Goal: Transaction & Acquisition: Book appointment/travel/reservation

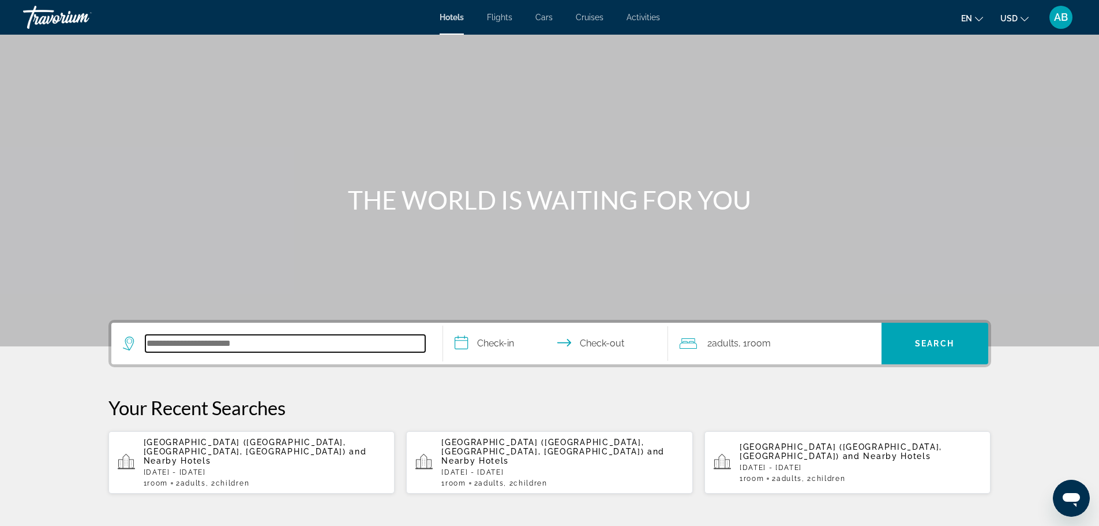
click at [213, 340] on input "Search hotel destination" at bounding box center [285, 343] width 280 height 17
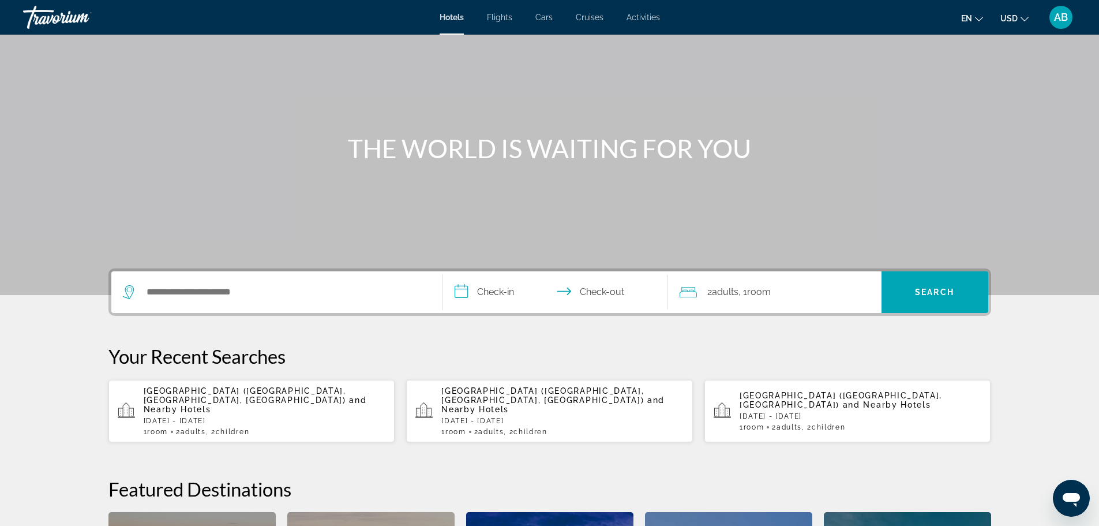
click at [487, 298] on input "**********" at bounding box center [558, 293] width 230 height 45
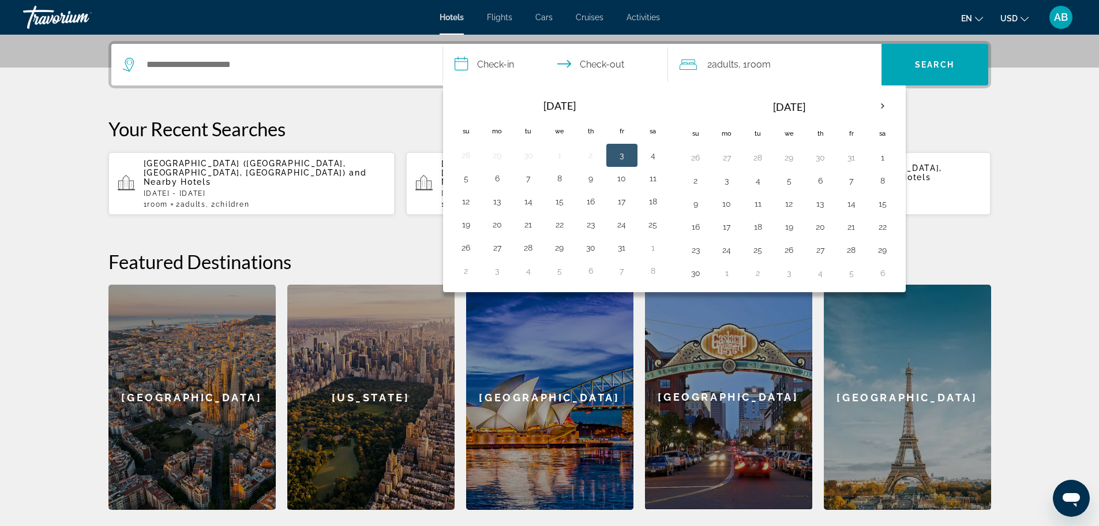
scroll to position [282, 0]
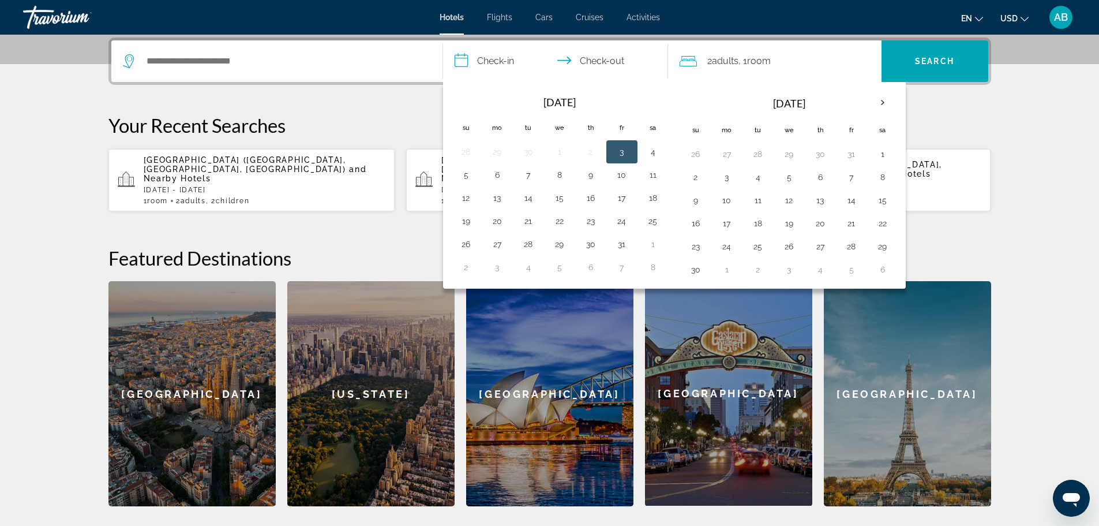
click at [619, 152] on button "3" at bounding box center [622, 152] width 18 height 16
click at [467, 174] on button "5" at bounding box center [466, 175] width 18 height 16
type input "**********"
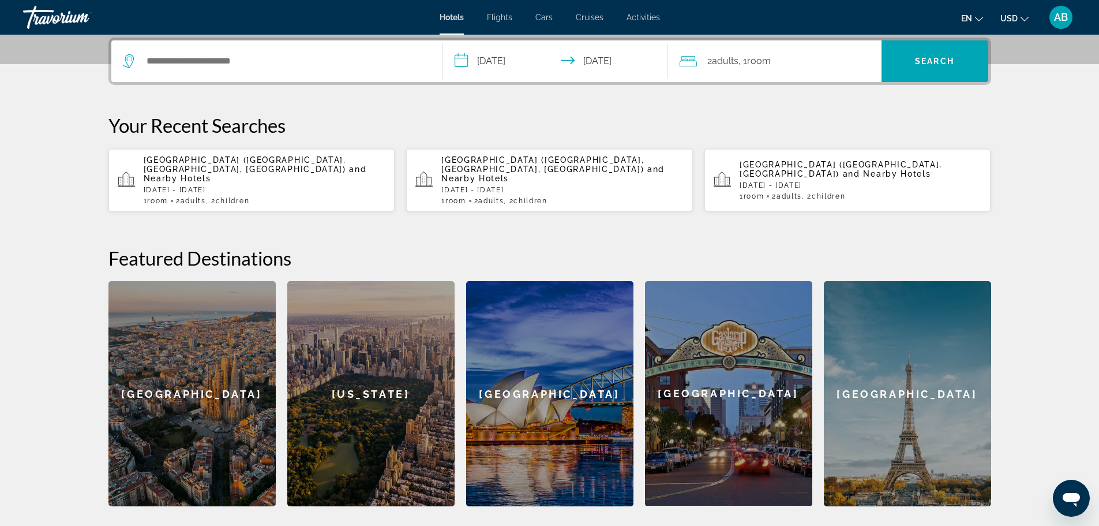
click at [698, 60] on div "2 Adult Adults , 1 Room rooms" at bounding box center [781, 61] width 202 height 16
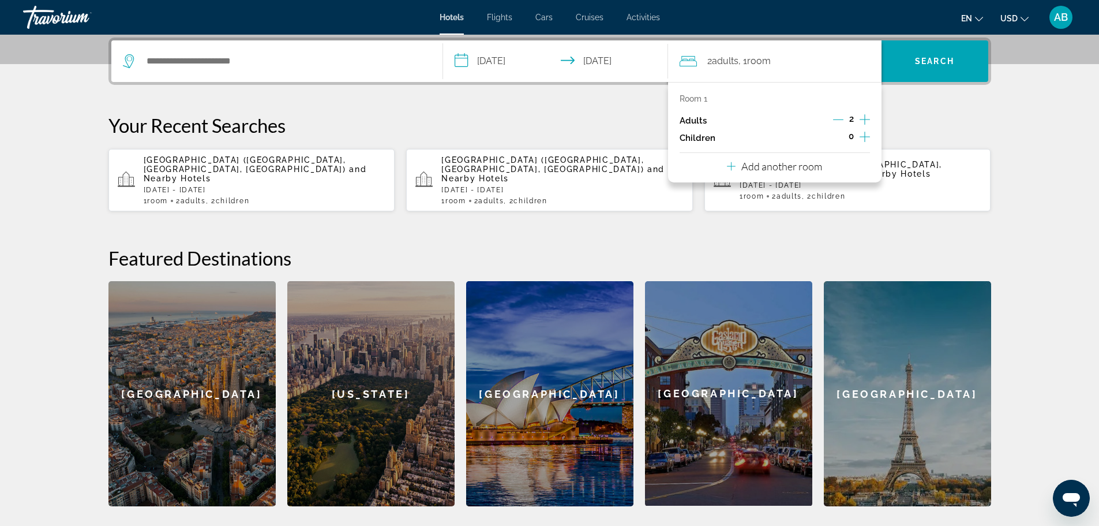
click at [864, 139] on icon "Increment children" at bounding box center [865, 137] width 10 height 14
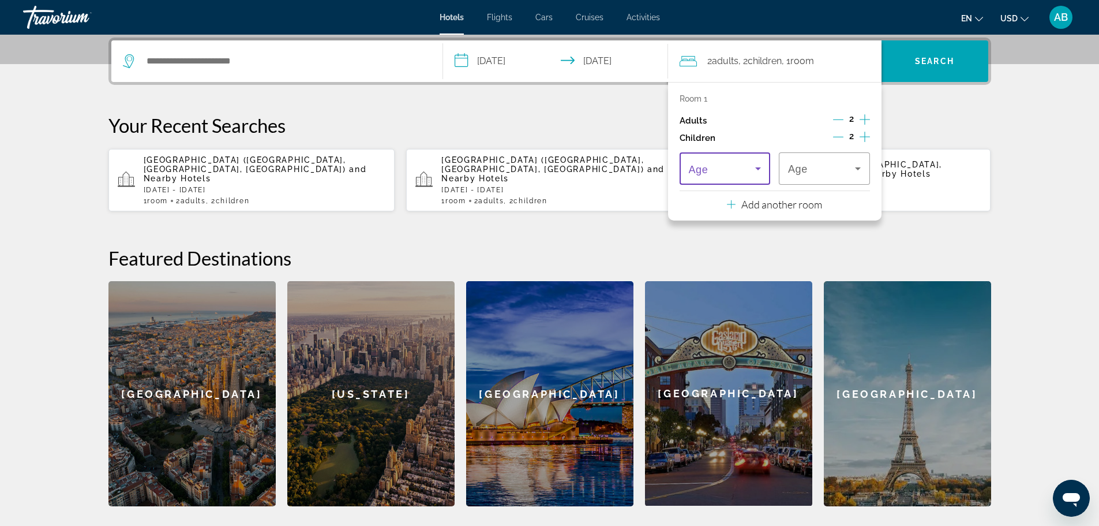
click at [754, 166] on icon "Travelers: 2 adults, 2 children" at bounding box center [758, 169] width 14 height 14
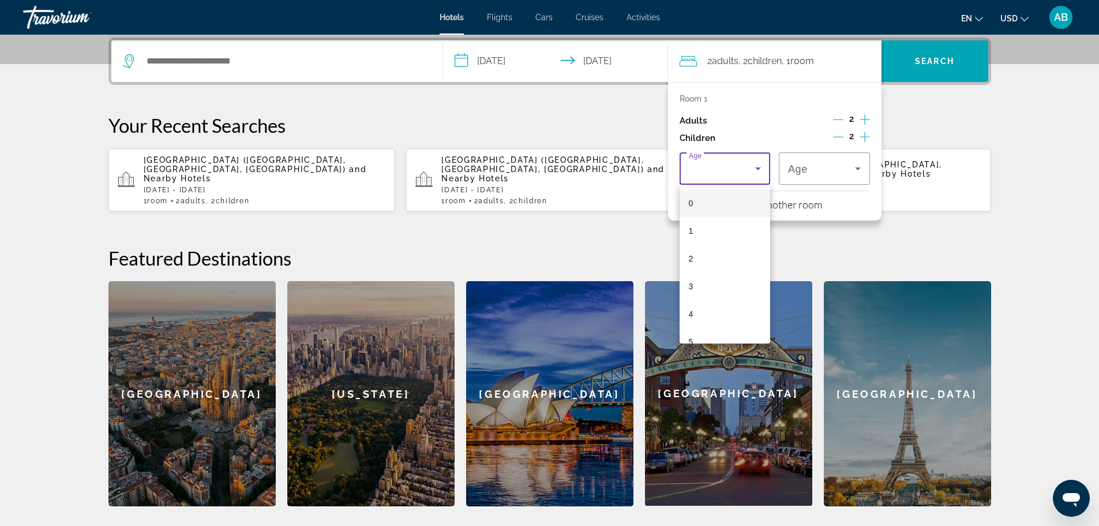
scroll to position [231, 0]
click at [689, 327] on span "13" at bounding box center [693, 332] width 9 height 14
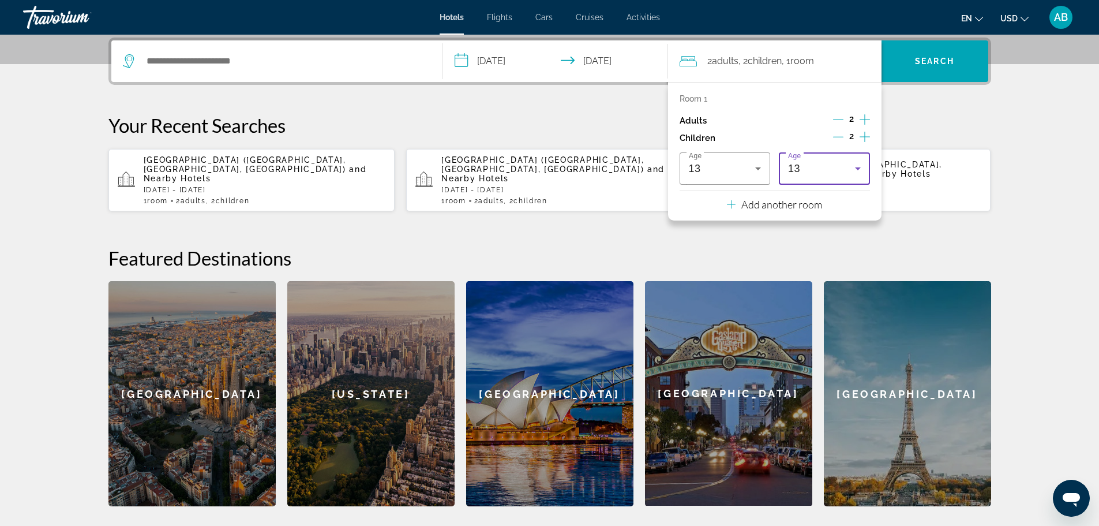
click at [792, 172] on span "13" at bounding box center [794, 169] width 12 height 12
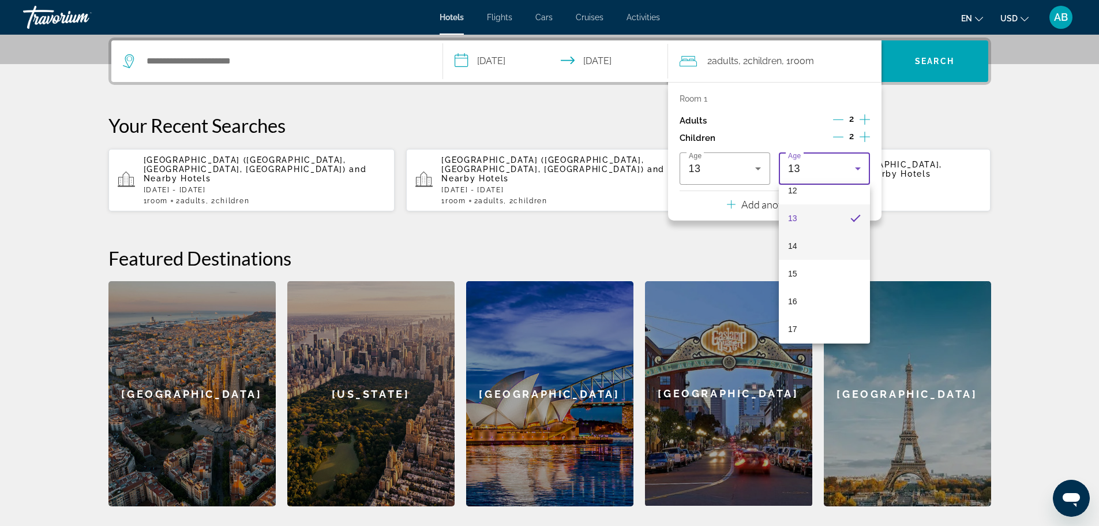
scroll to position [349, 0]
click at [797, 269] on mat-option "15" at bounding box center [824, 270] width 91 height 28
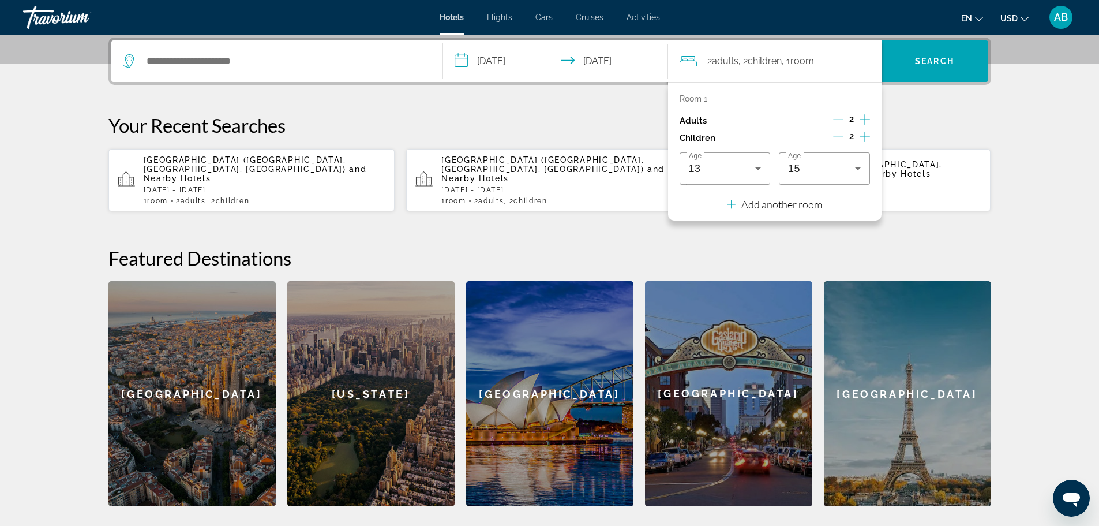
click at [784, 246] on h2 "Featured Destinations" at bounding box center [549, 257] width 883 height 23
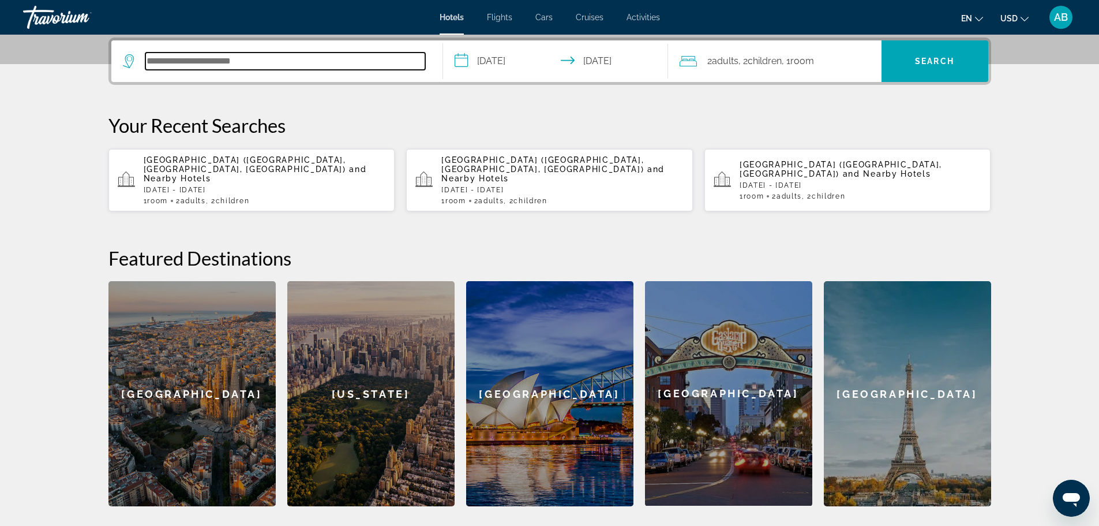
click at [252, 67] on input "Search hotel destination" at bounding box center [285, 61] width 280 height 17
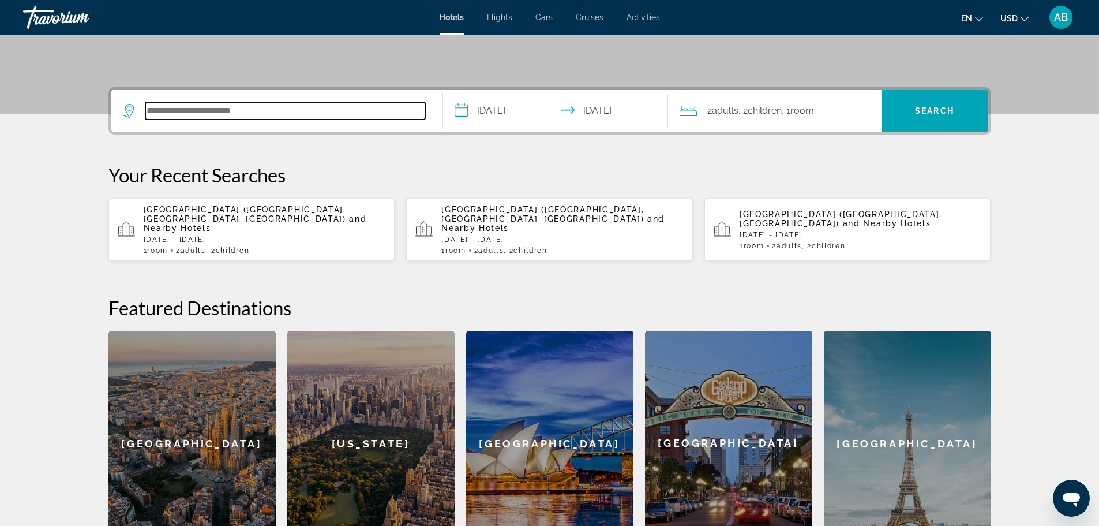
scroll to position [77, 0]
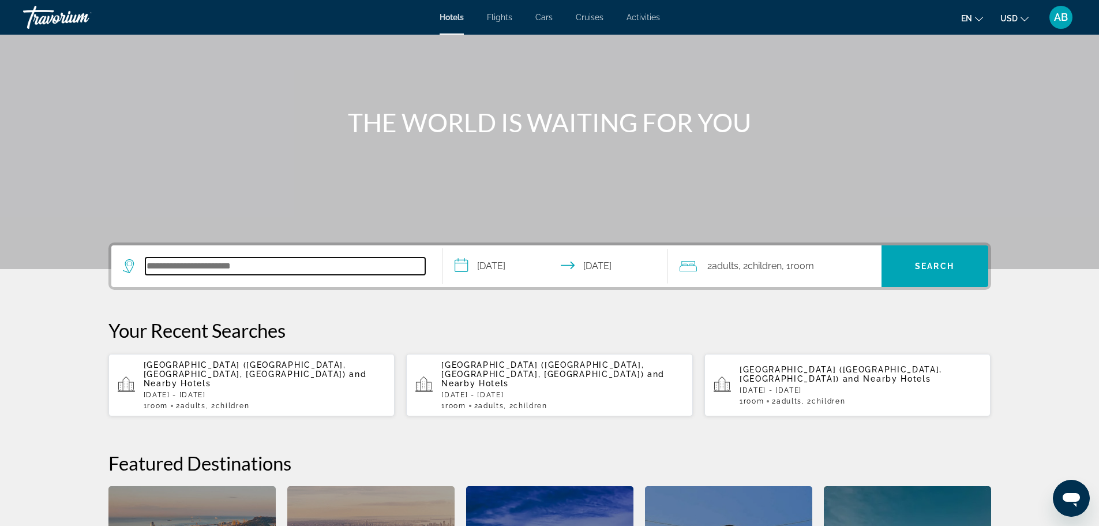
click at [149, 264] on input "Search hotel destination" at bounding box center [285, 265] width 280 height 17
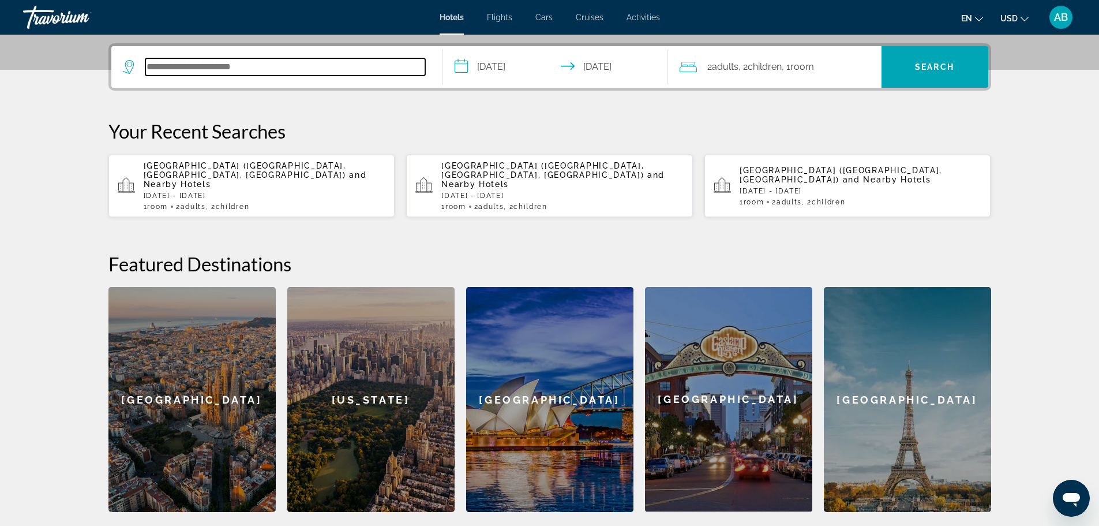
scroll to position [282, 0]
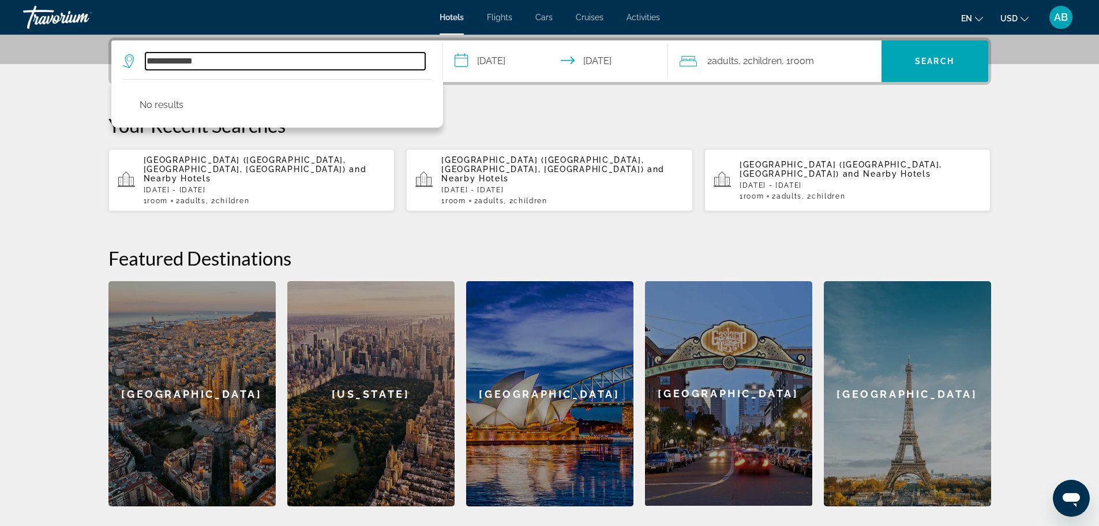
click at [183, 60] on input "**********" at bounding box center [285, 61] width 280 height 17
click at [179, 60] on input "**********" at bounding box center [285, 61] width 280 height 17
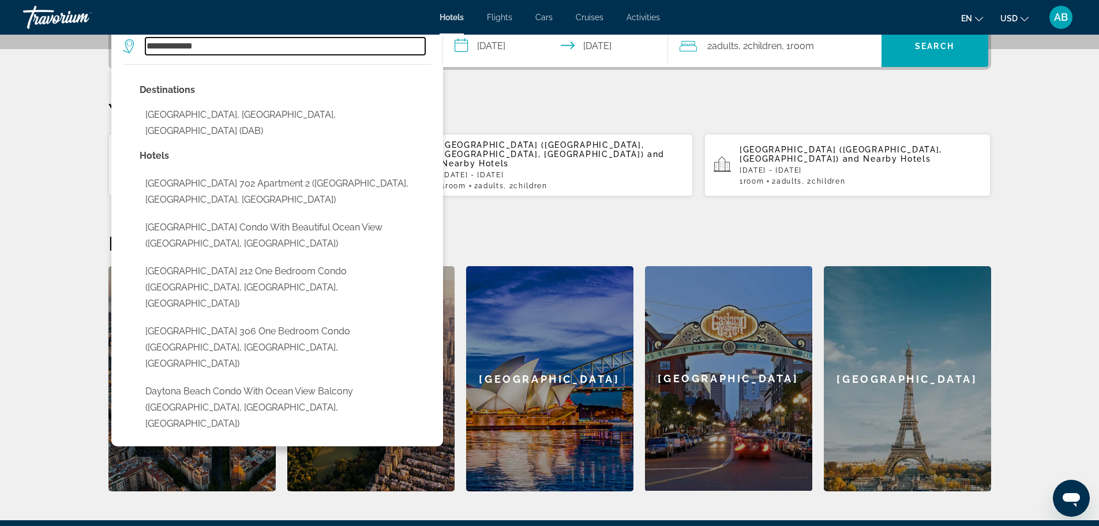
scroll to position [340, 0]
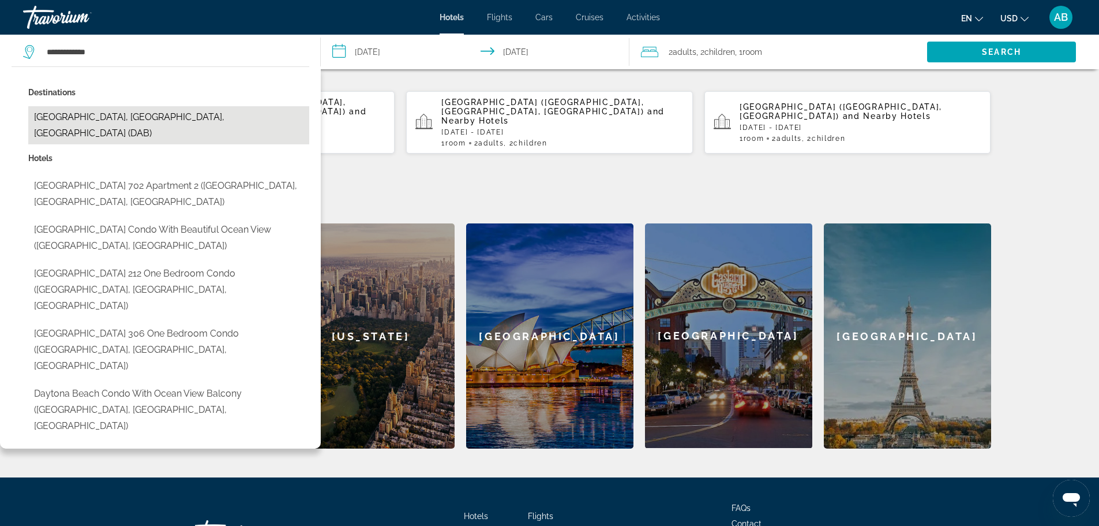
click at [102, 119] on button "[GEOGRAPHIC_DATA], [GEOGRAPHIC_DATA], [GEOGRAPHIC_DATA] (DAB)" at bounding box center [168, 125] width 281 height 38
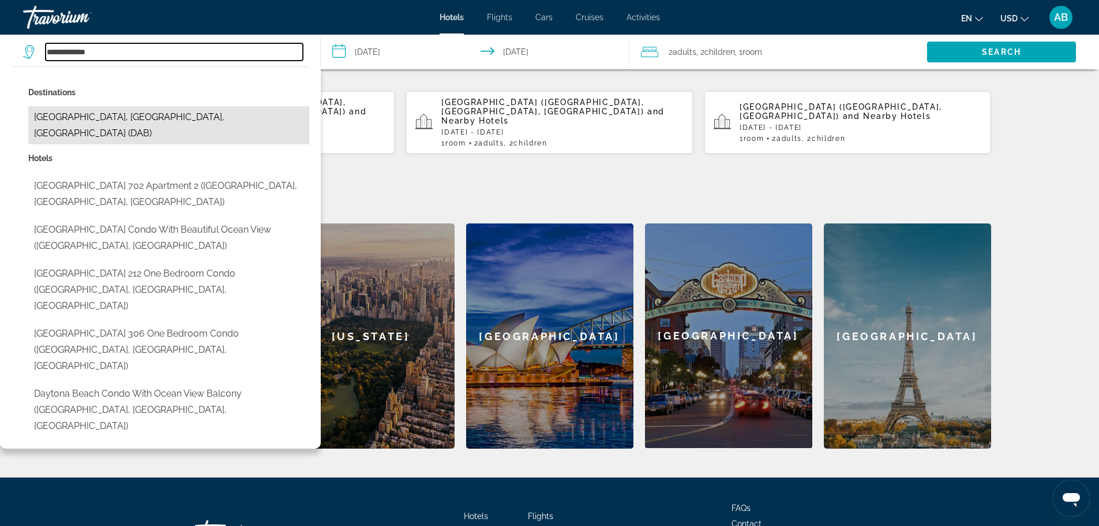
type input "**********"
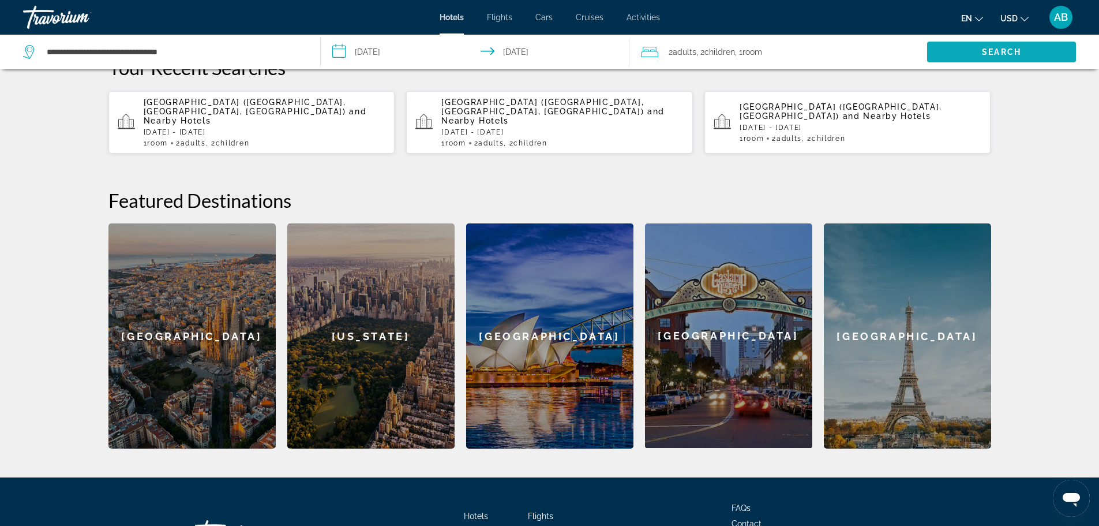
click at [976, 43] on span "Search" at bounding box center [1001, 52] width 149 height 28
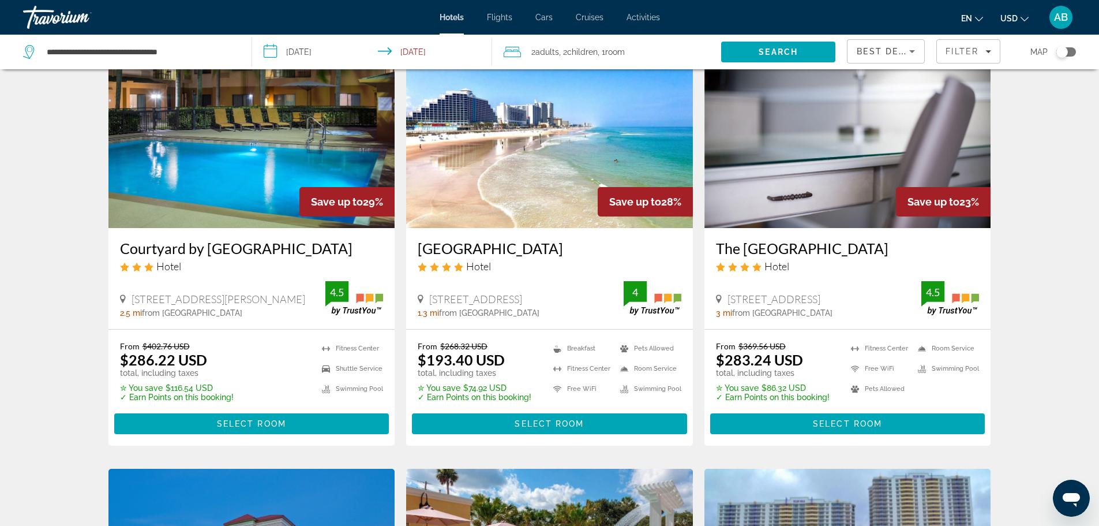
scroll to position [58, 0]
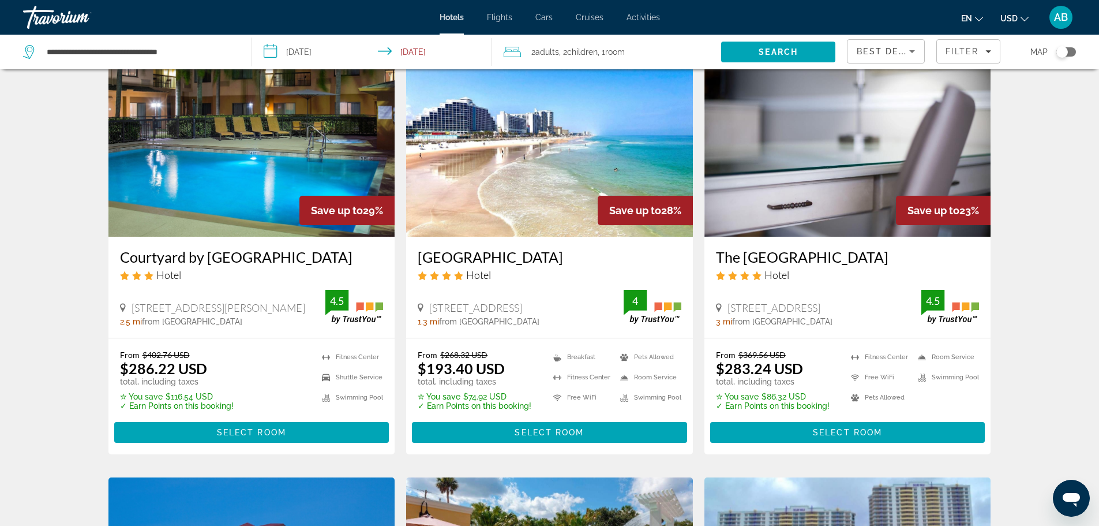
click at [538, 158] on img "Main content" at bounding box center [549, 144] width 287 height 185
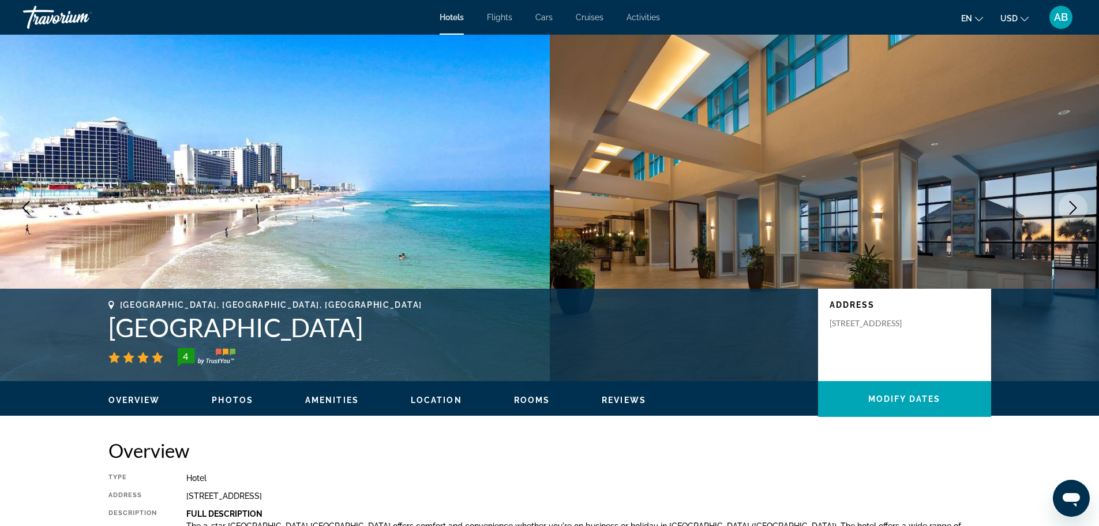
click at [1070, 204] on icon "Next image" at bounding box center [1073, 208] width 14 height 14
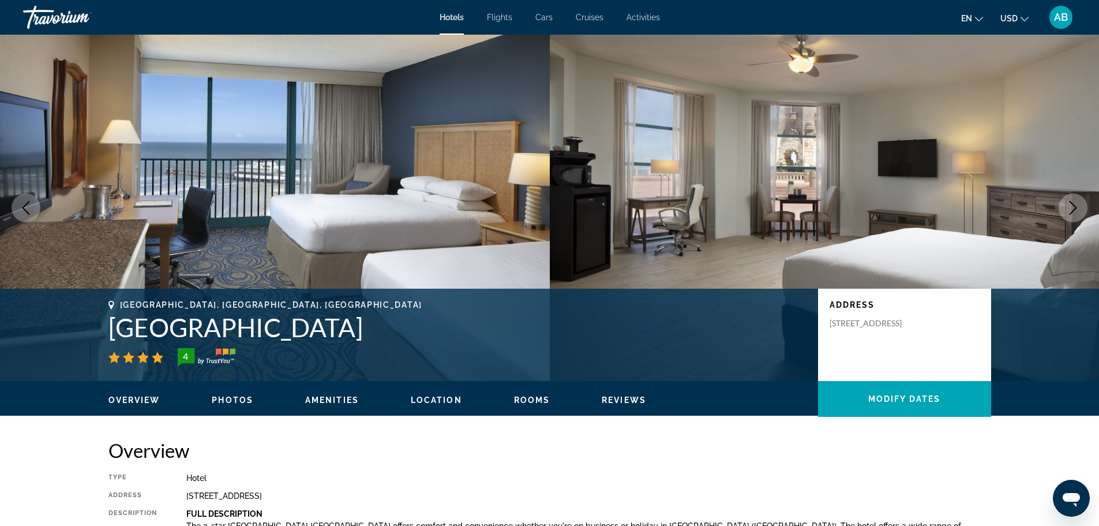
click at [1070, 204] on icon "Next image" at bounding box center [1073, 208] width 14 height 14
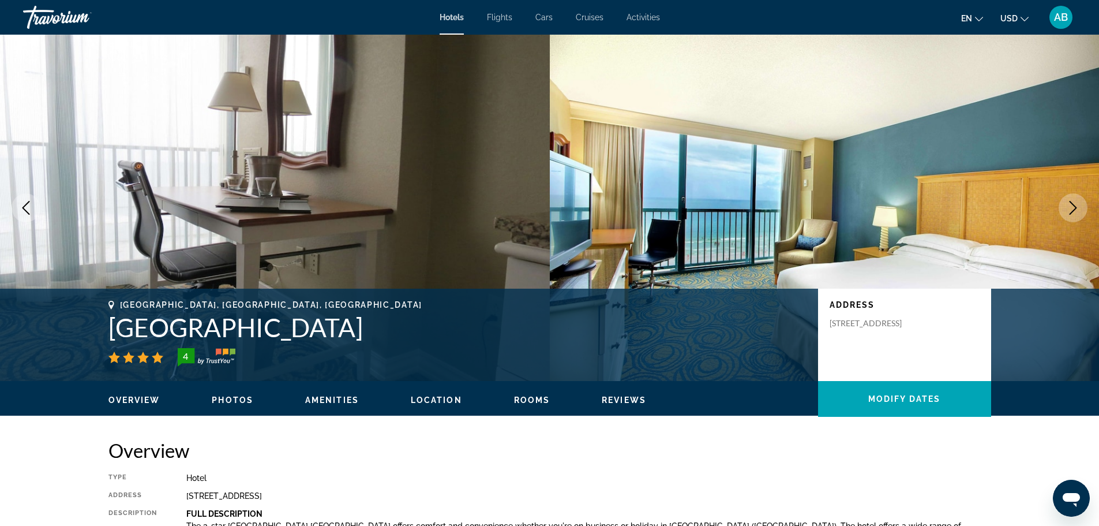
click at [1069, 204] on icon "Next image" at bounding box center [1073, 208] width 14 height 14
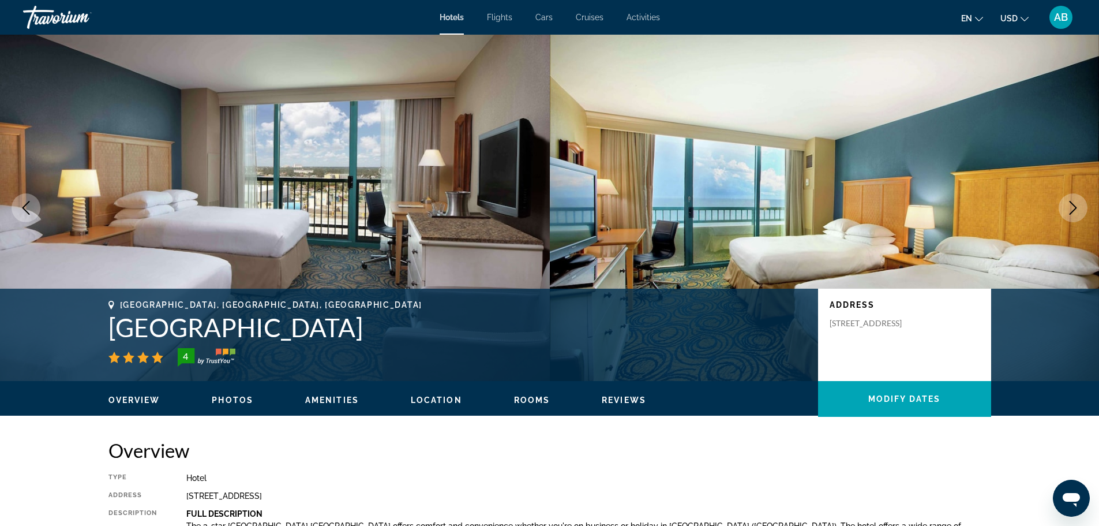
click at [1069, 204] on icon "Next image" at bounding box center [1073, 208] width 14 height 14
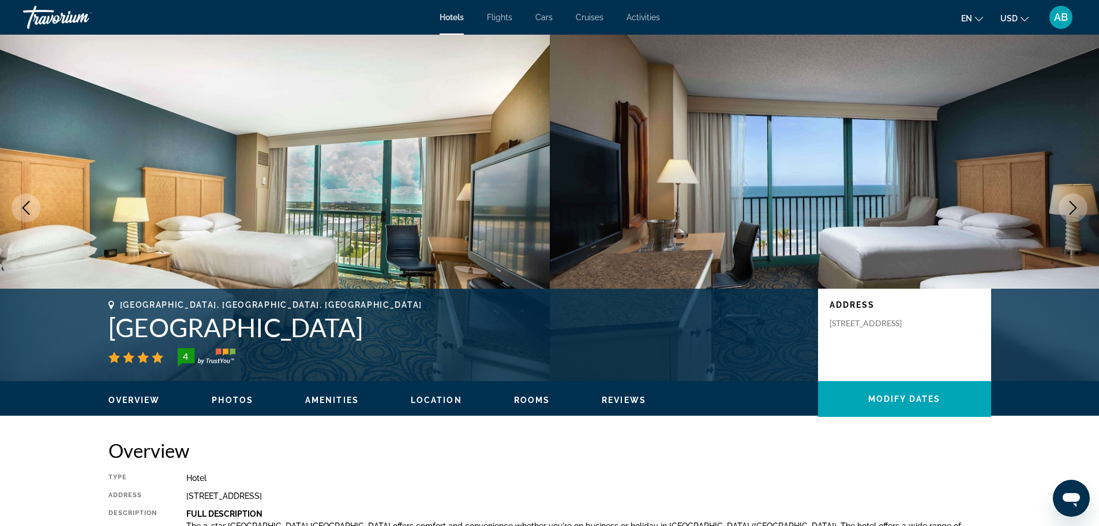
click at [1069, 204] on icon "Next image" at bounding box center [1073, 208] width 14 height 14
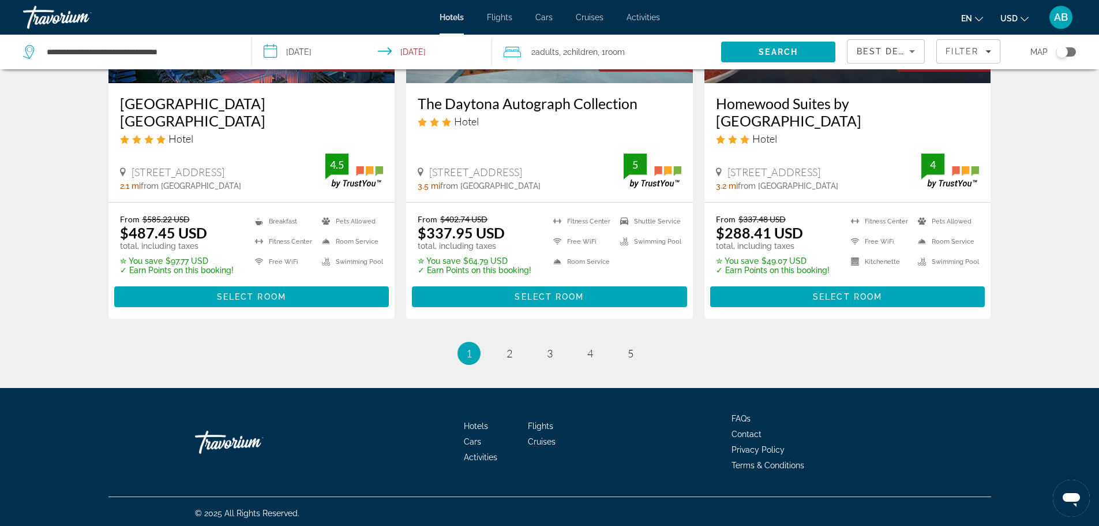
scroll to position [1254, 0]
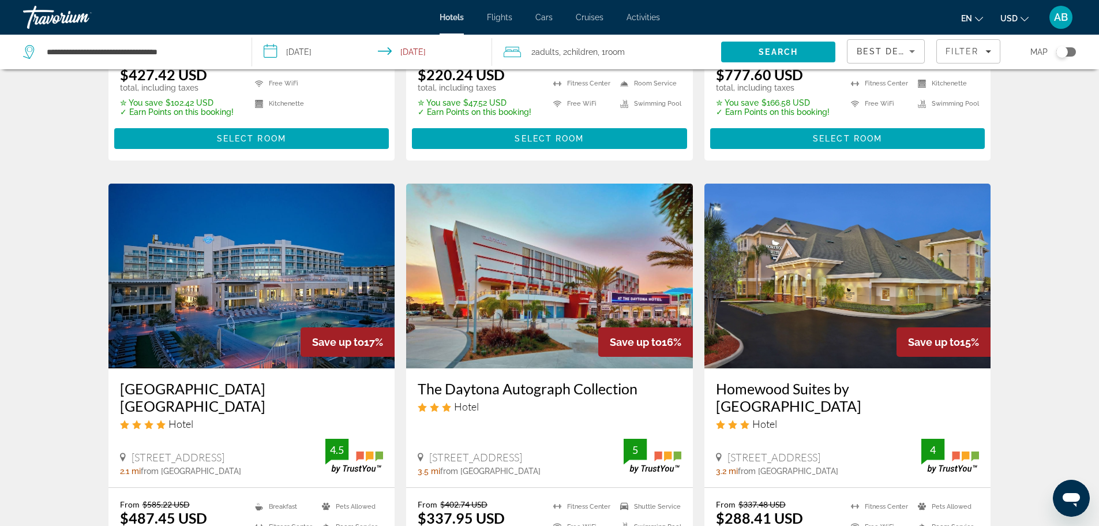
click at [811, 268] on img "Main content" at bounding box center [847, 275] width 287 height 185
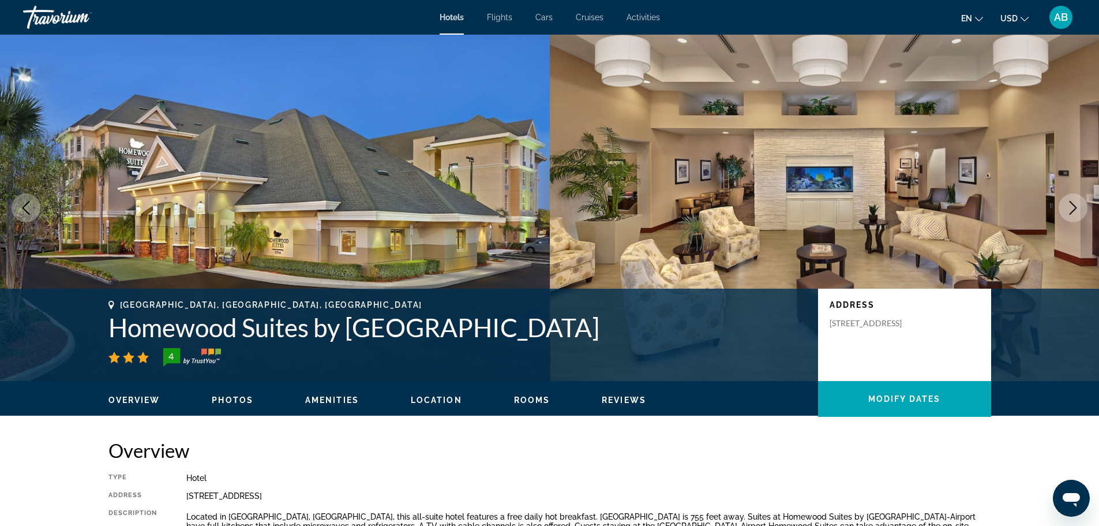
click at [1060, 211] on button "Next image" at bounding box center [1073, 207] width 29 height 29
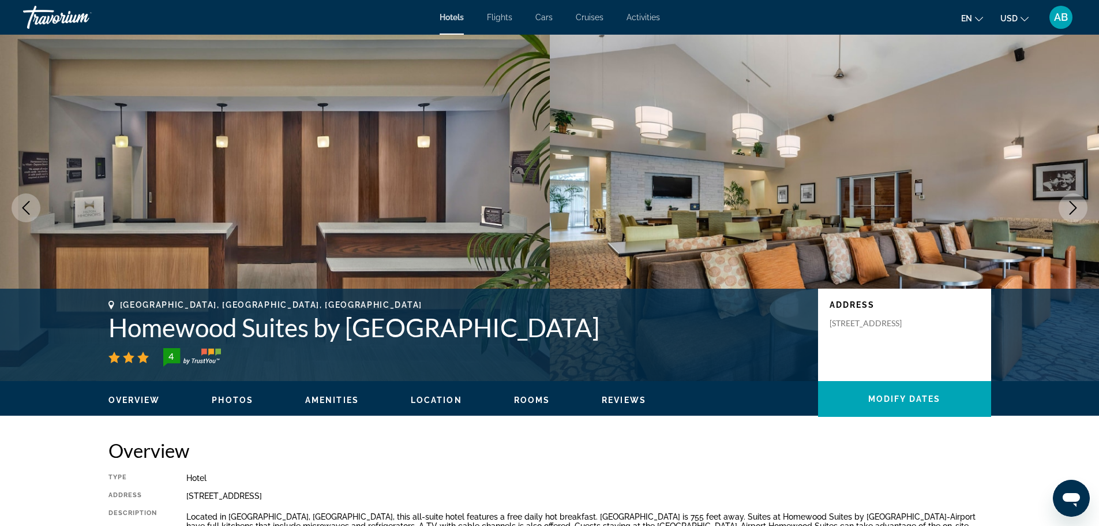
click at [1060, 211] on button "Next image" at bounding box center [1073, 207] width 29 height 29
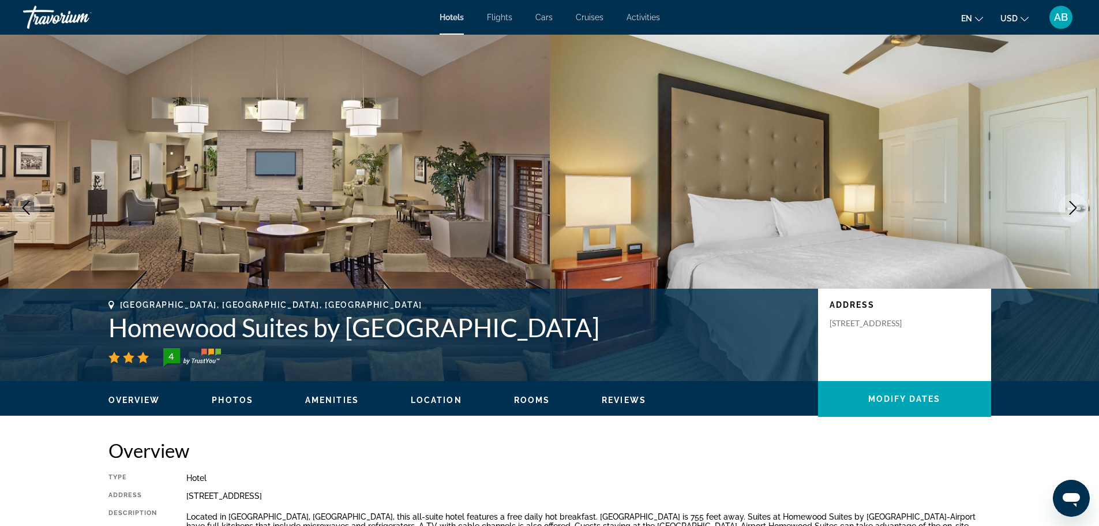
click at [1060, 211] on button "Next image" at bounding box center [1073, 207] width 29 height 29
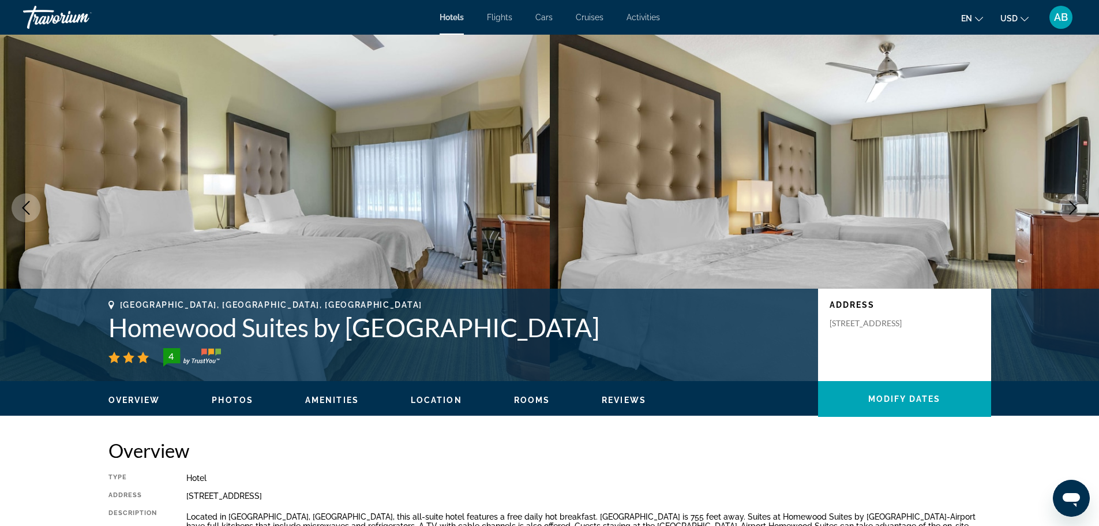
click at [1060, 211] on button "Next image" at bounding box center [1073, 207] width 29 height 29
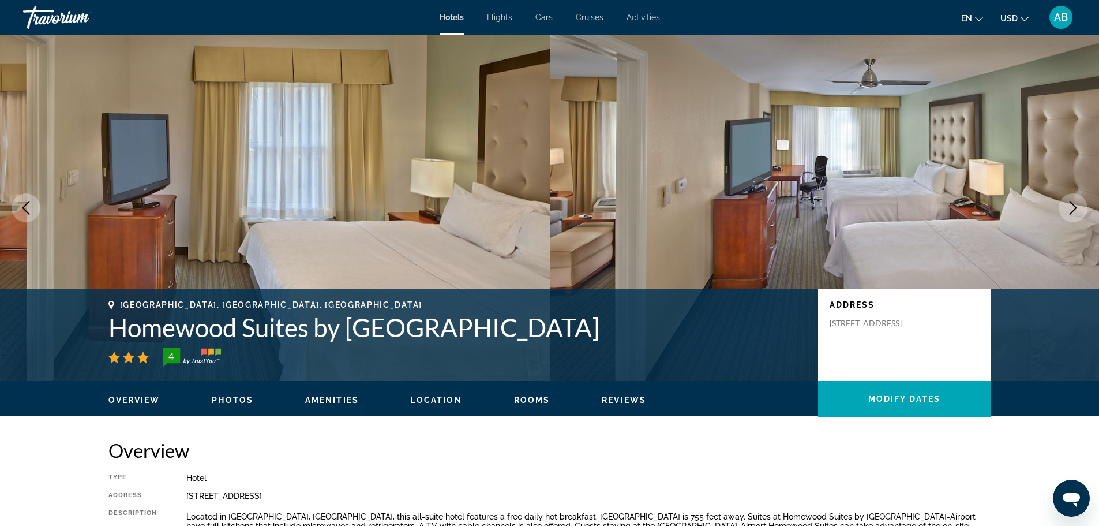
click at [1078, 208] on icon "Next image" at bounding box center [1073, 208] width 14 height 14
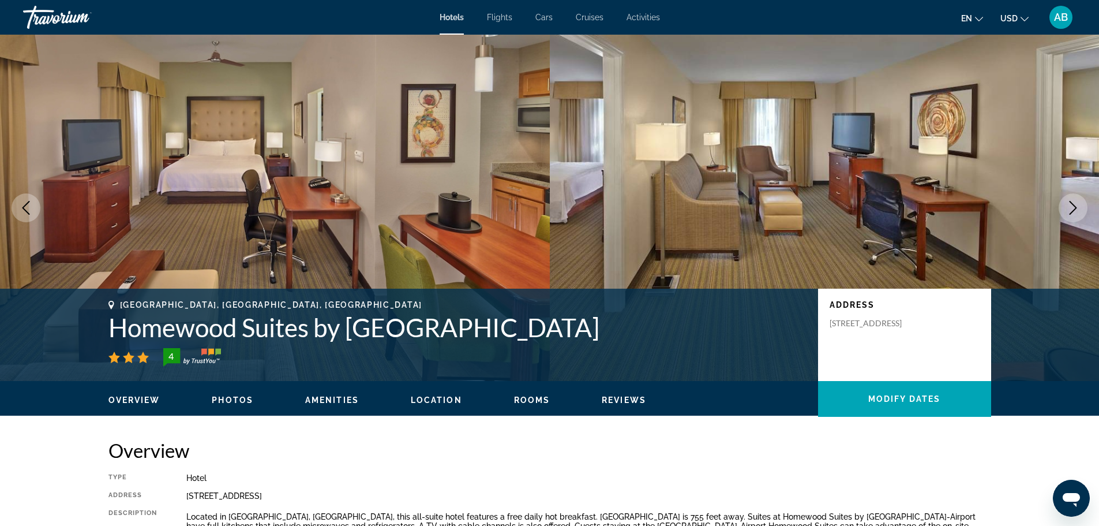
click at [1075, 208] on icon "Next image" at bounding box center [1073, 208] width 14 height 14
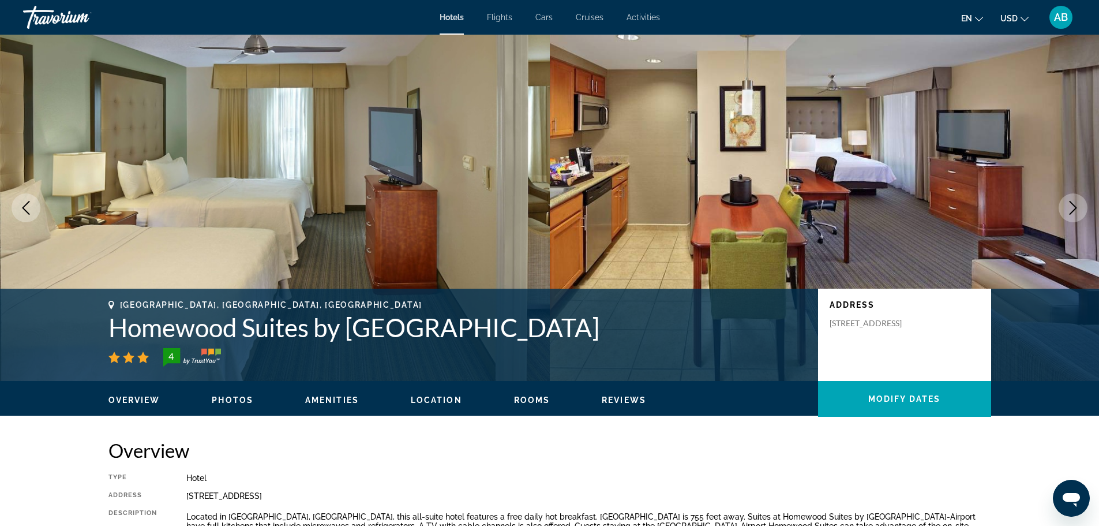
click at [1075, 208] on icon "Next image" at bounding box center [1073, 208] width 14 height 14
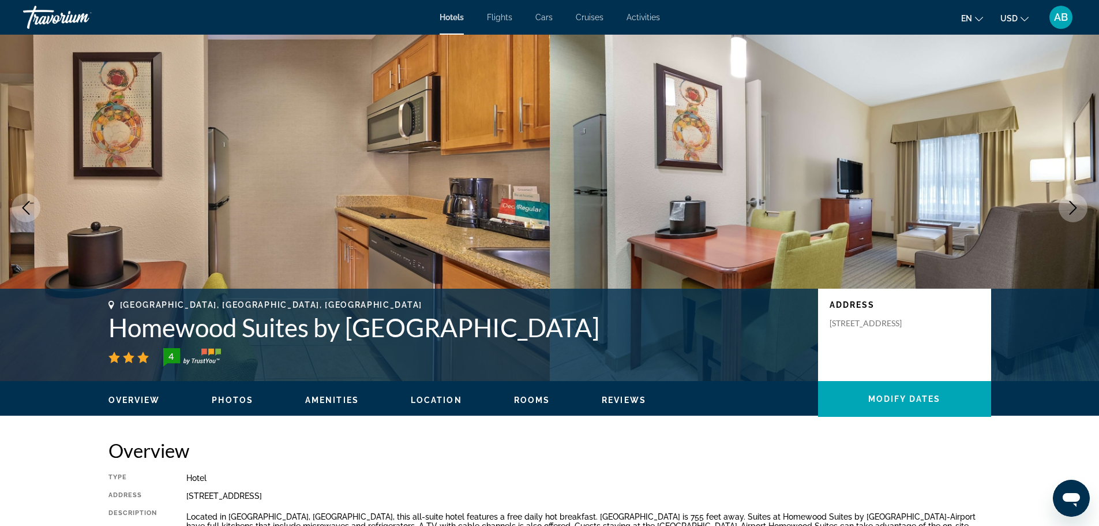
click at [1075, 208] on icon "Next image" at bounding box center [1073, 208] width 14 height 14
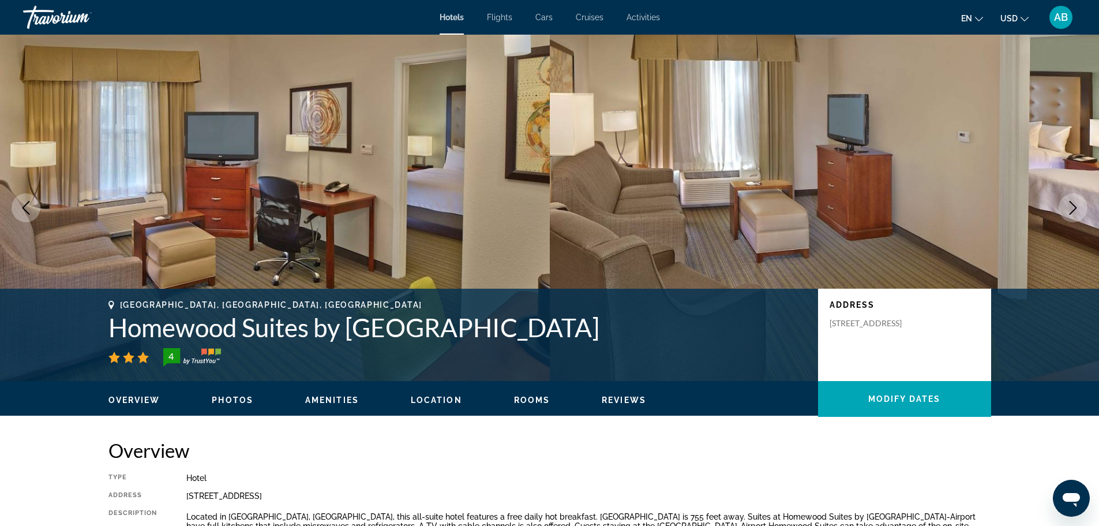
click at [1075, 209] on icon "Next image" at bounding box center [1074, 208] width 8 height 14
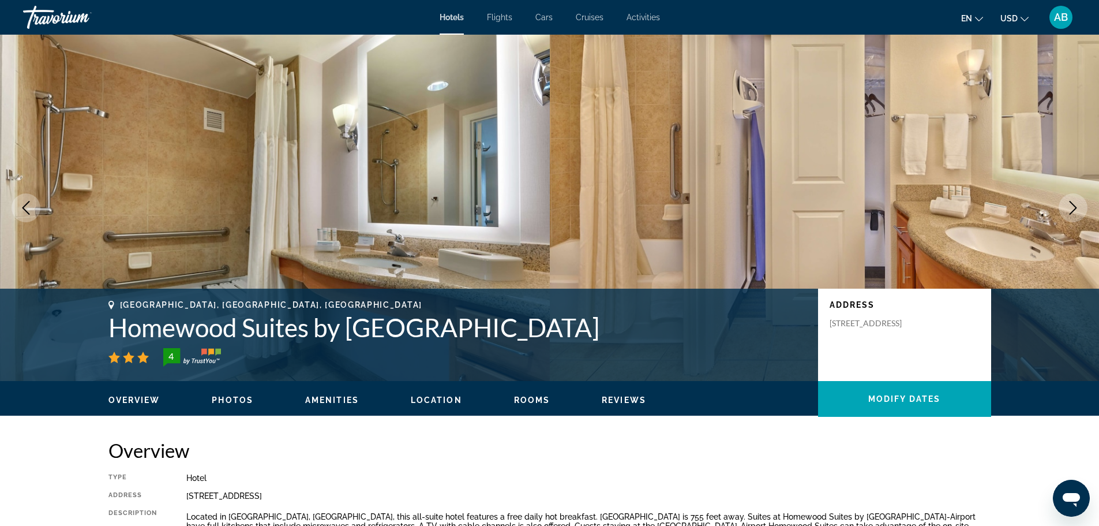
click at [1075, 209] on icon "Next image" at bounding box center [1074, 208] width 8 height 14
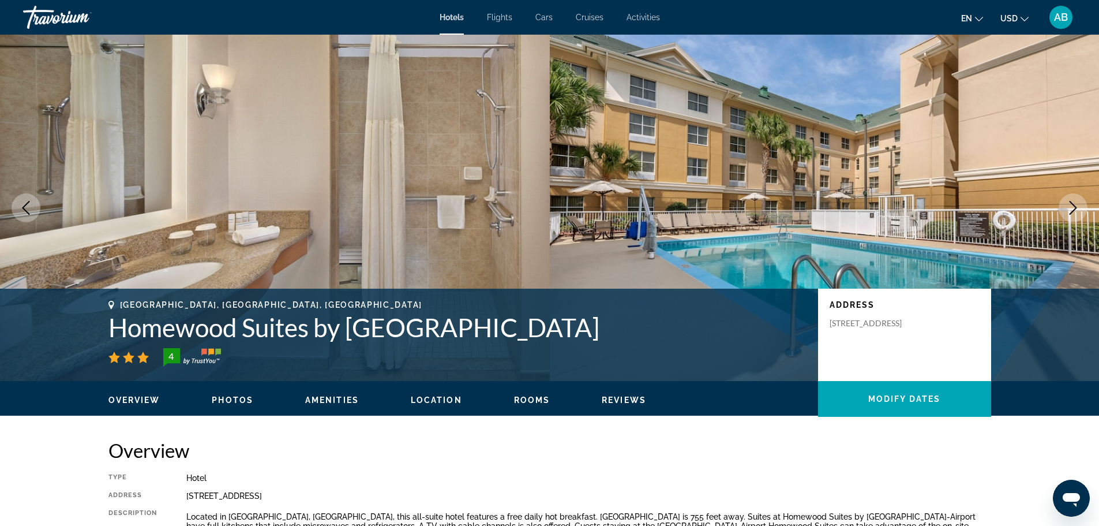
click at [1075, 209] on icon "Next image" at bounding box center [1074, 208] width 8 height 14
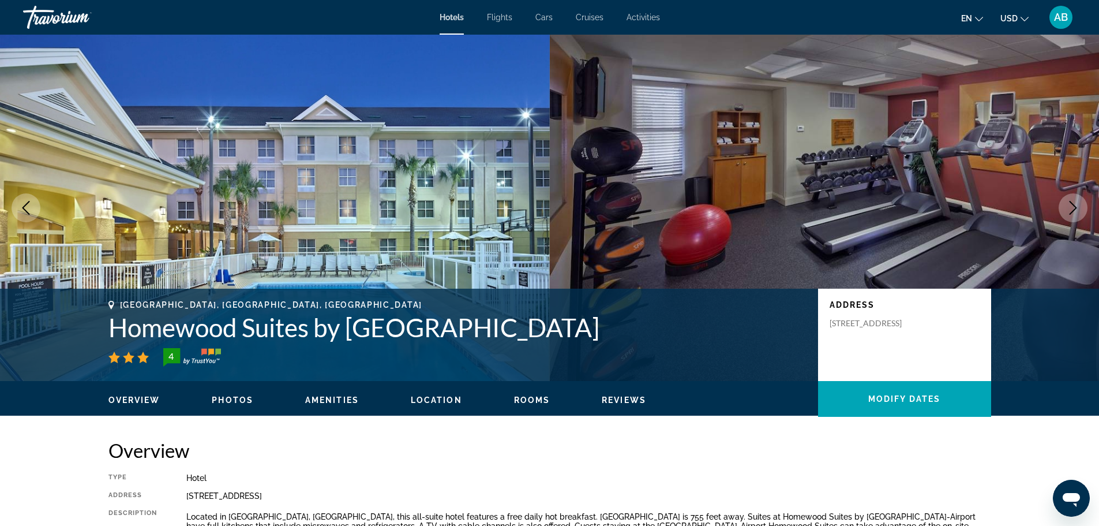
click at [1075, 209] on icon "Next image" at bounding box center [1074, 208] width 8 height 14
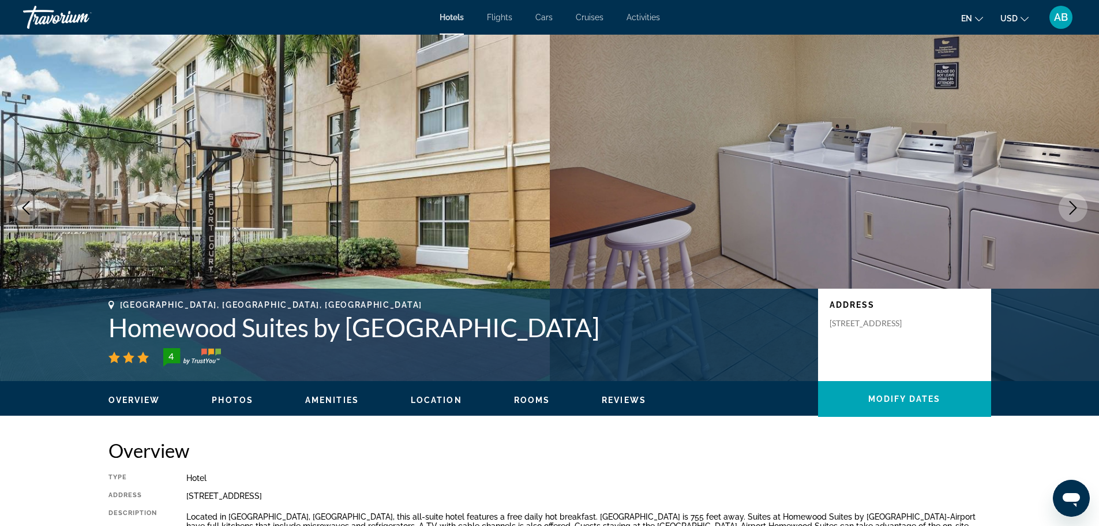
click at [1075, 209] on icon "Next image" at bounding box center [1074, 208] width 8 height 14
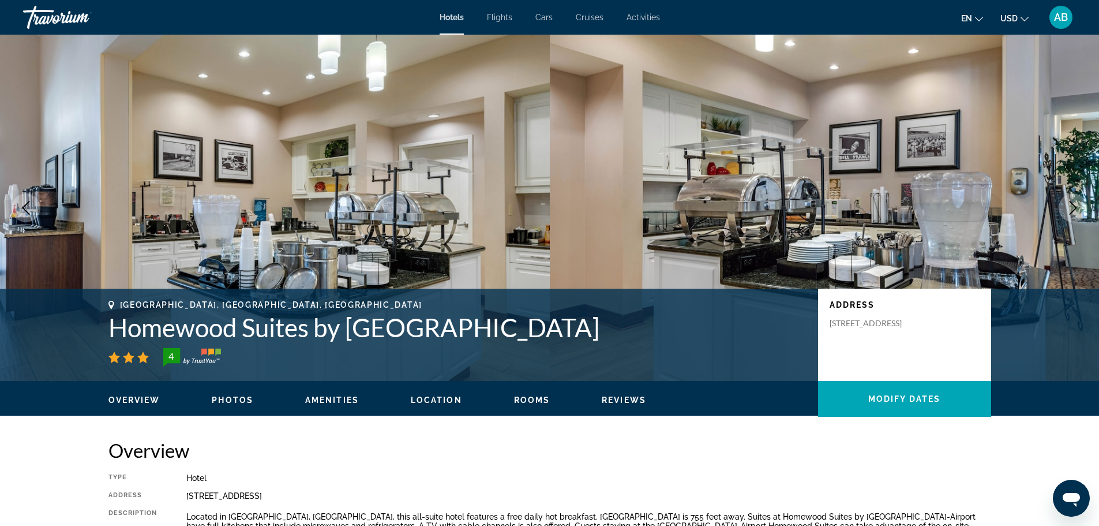
click at [1075, 209] on icon "Next image" at bounding box center [1074, 208] width 8 height 14
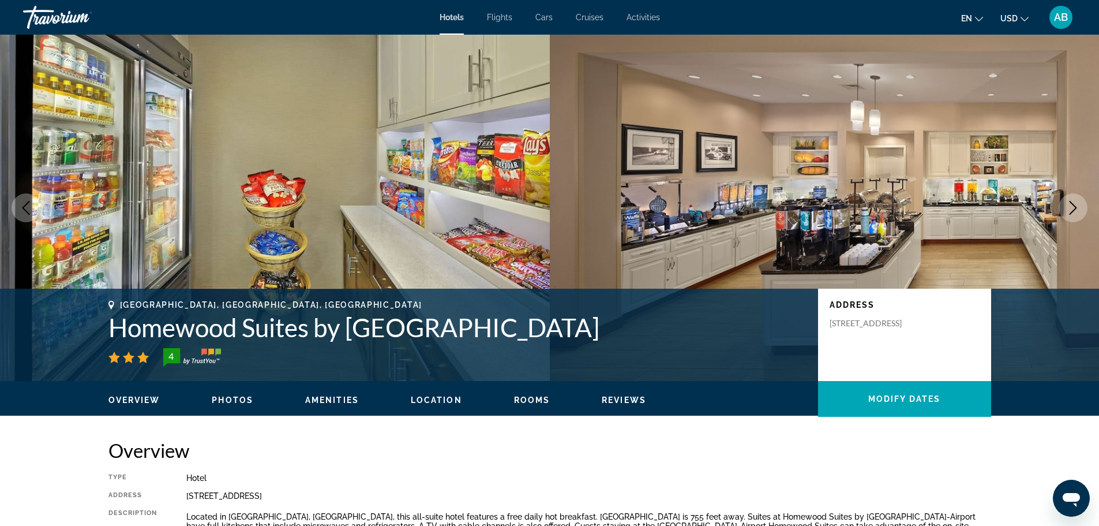
click at [1075, 209] on icon "Next image" at bounding box center [1074, 208] width 8 height 14
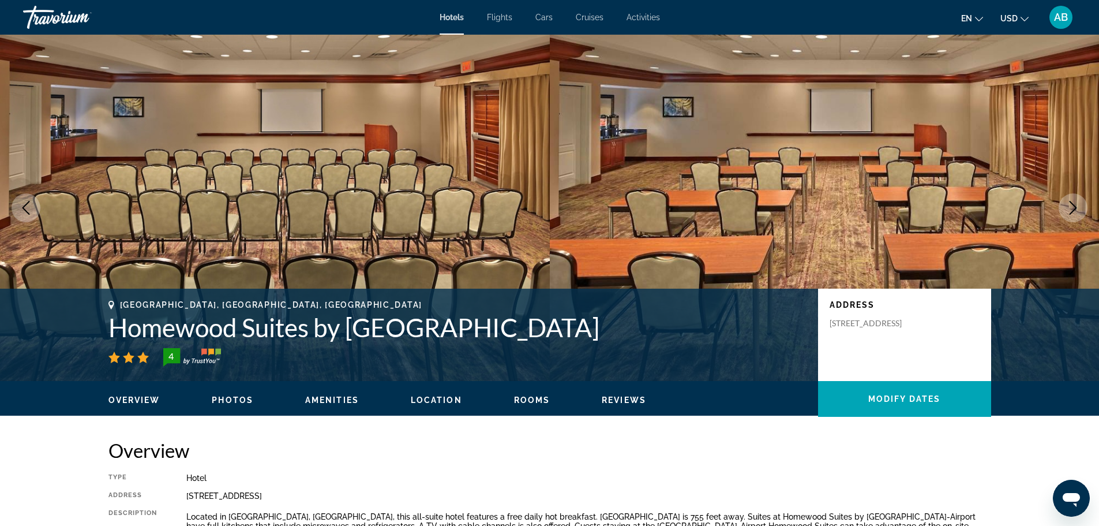
click at [1075, 209] on icon "Next image" at bounding box center [1074, 208] width 8 height 14
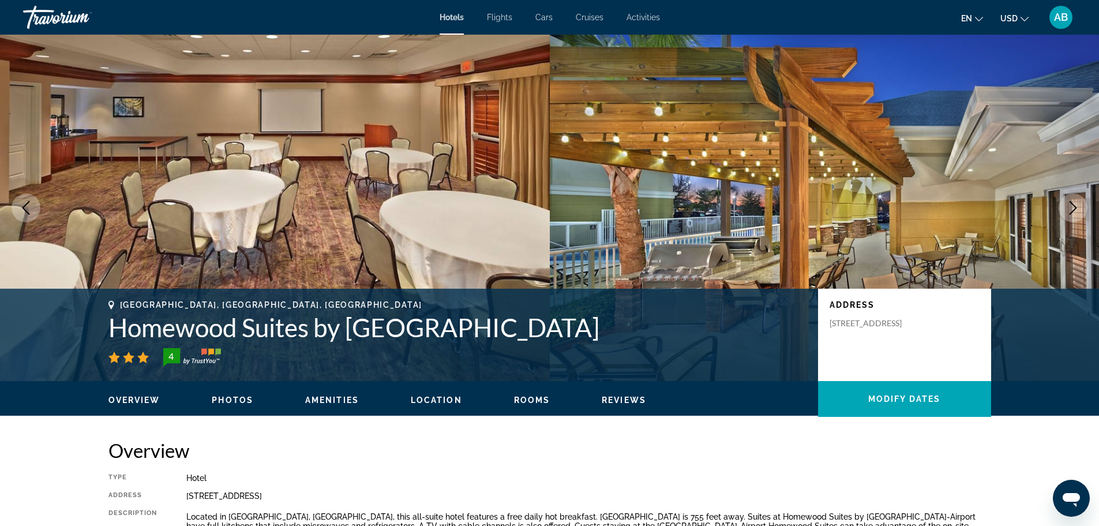
click at [1075, 209] on icon "Next image" at bounding box center [1074, 208] width 8 height 14
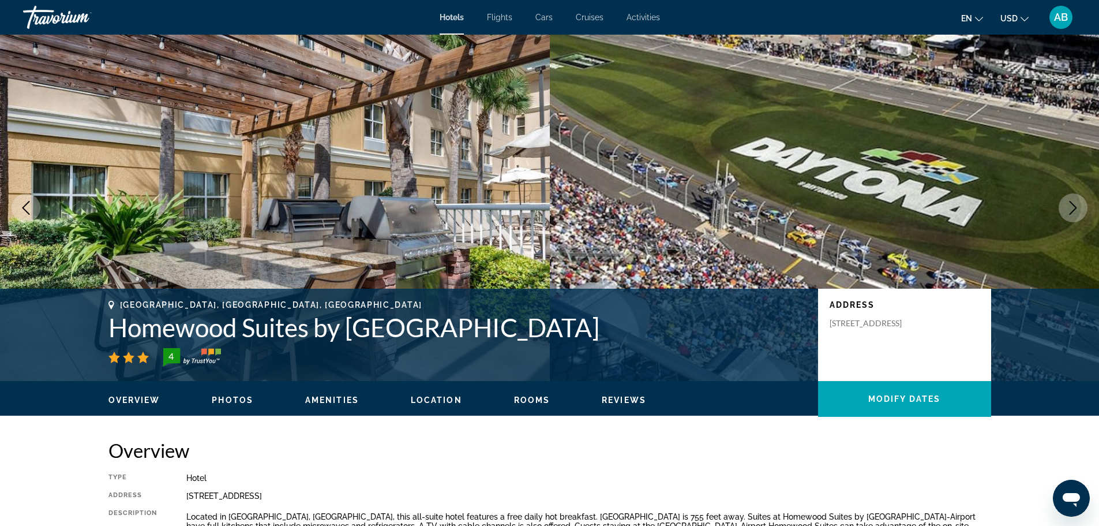
click at [1075, 209] on icon "Next image" at bounding box center [1074, 208] width 8 height 14
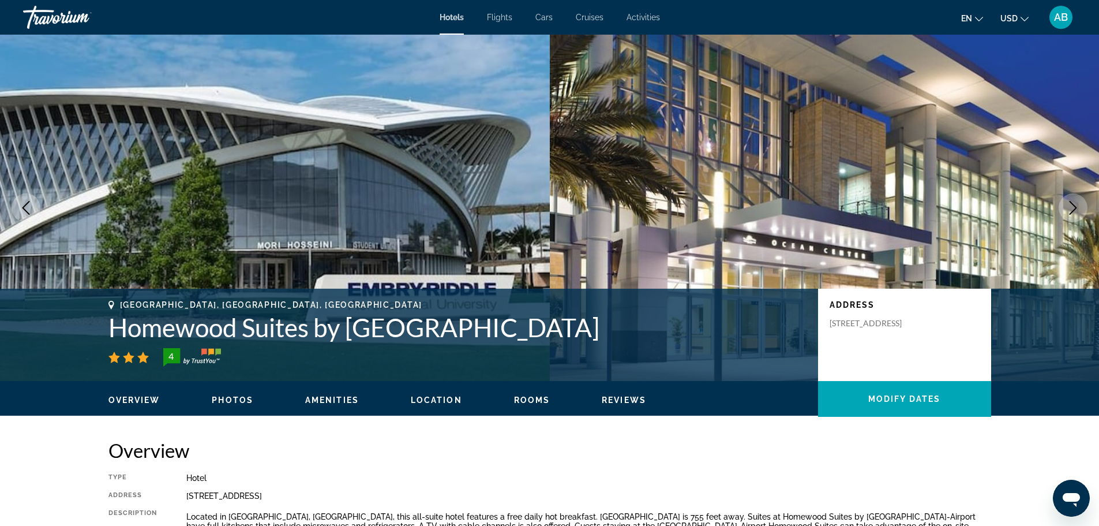
click at [1074, 209] on icon "Next image" at bounding box center [1073, 208] width 14 height 14
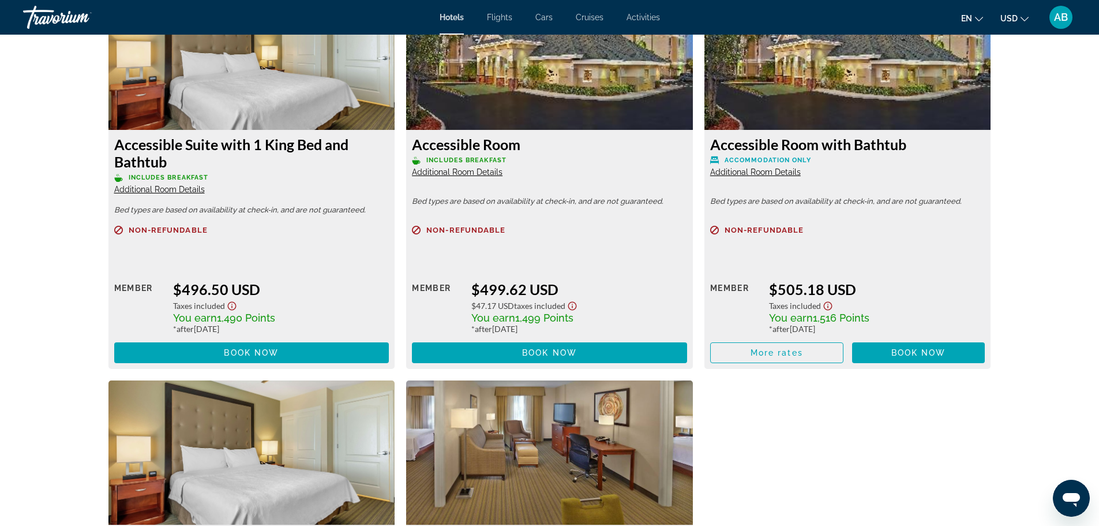
scroll to position [3462, 0]
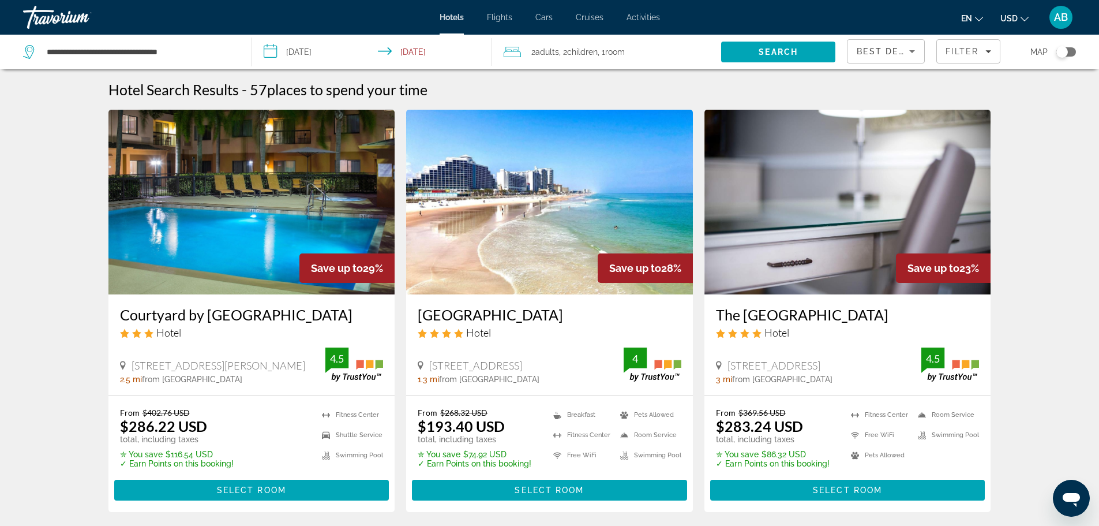
click at [832, 242] on img "Main content" at bounding box center [847, 202] width 287 height 185
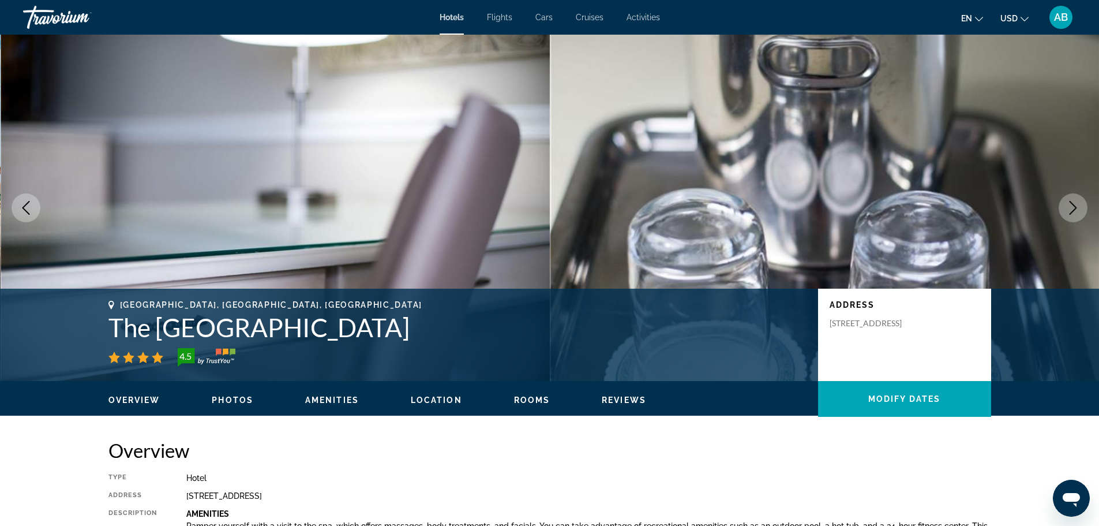
click at [1070, 212] on icon "Next image" at bounding box center [1073, 208] width 14 height 14
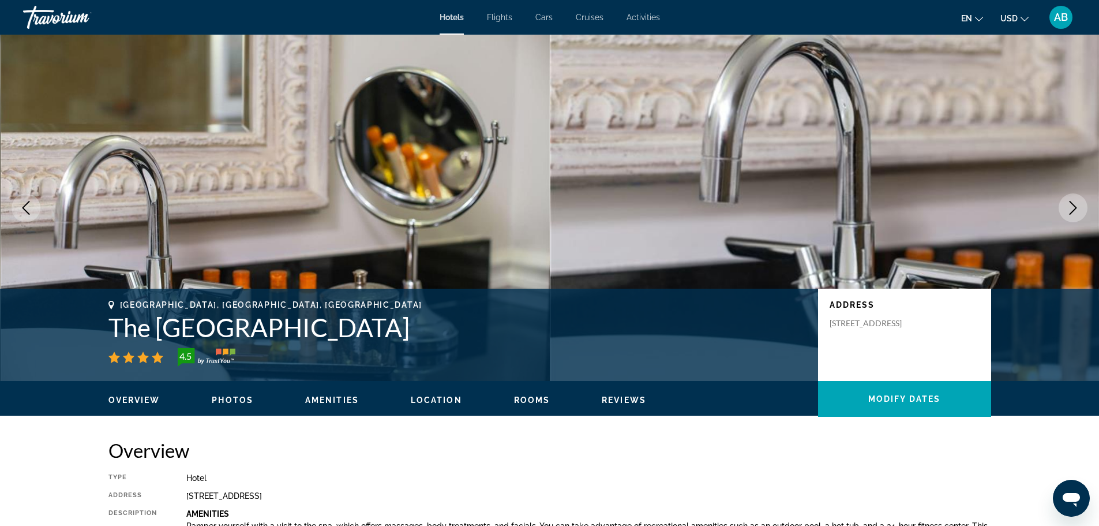
click at [1073, 208] on icon "Next image" at bounding box center [1073, 208] width 14 height 14
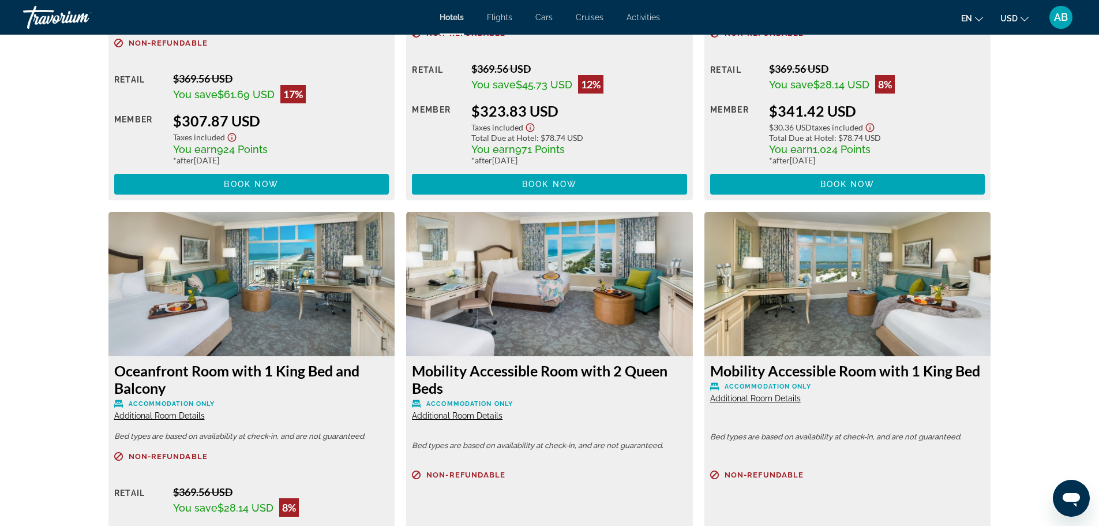
scroll to position [2649, 0]
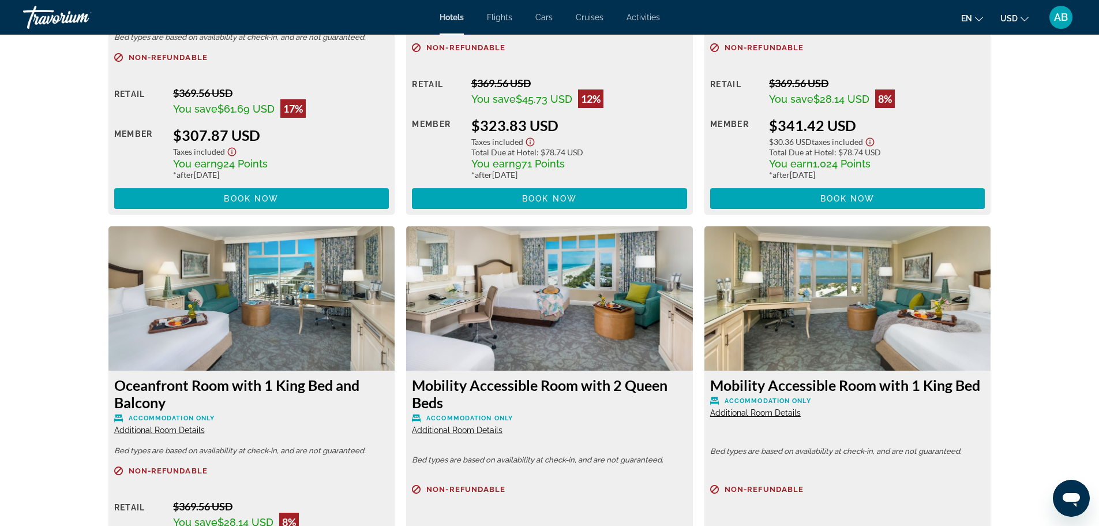
click at [271, 303] on img "Main content" at bounding box center [251, 298] width 287 height 144
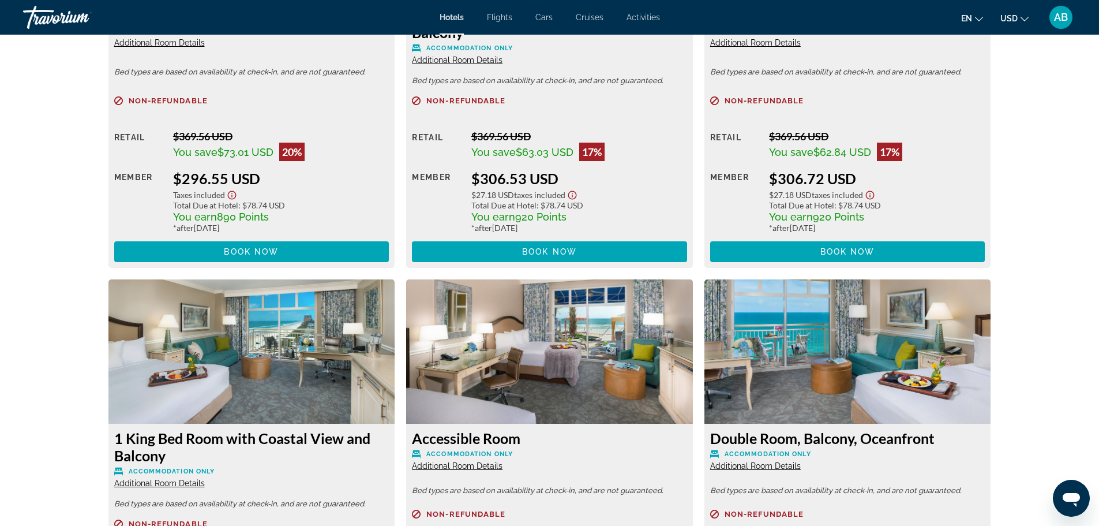
scroll to position [2130, 0]
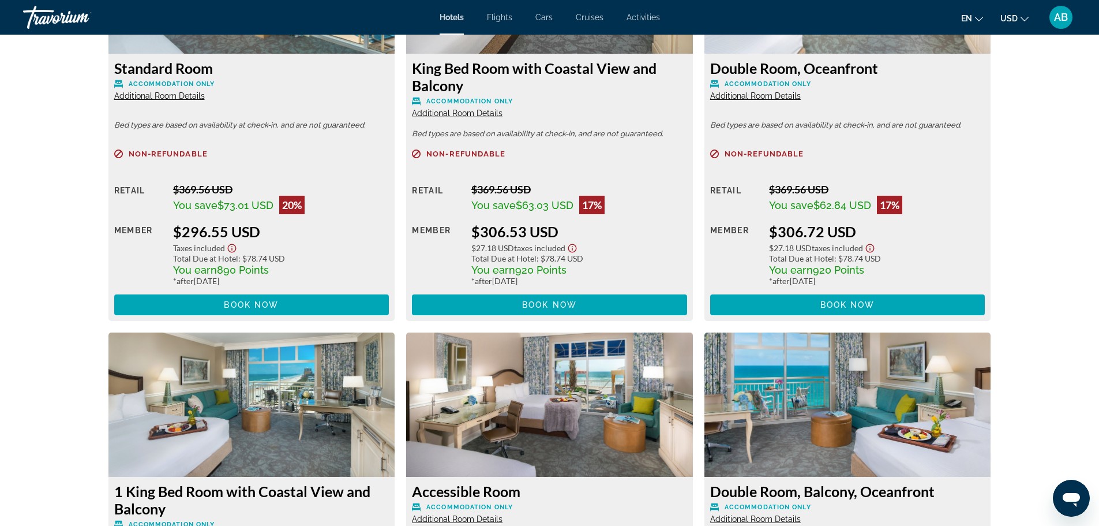
click at [295, 374] on img "Main content" at bounding box center [251, 404] width 287 height 144
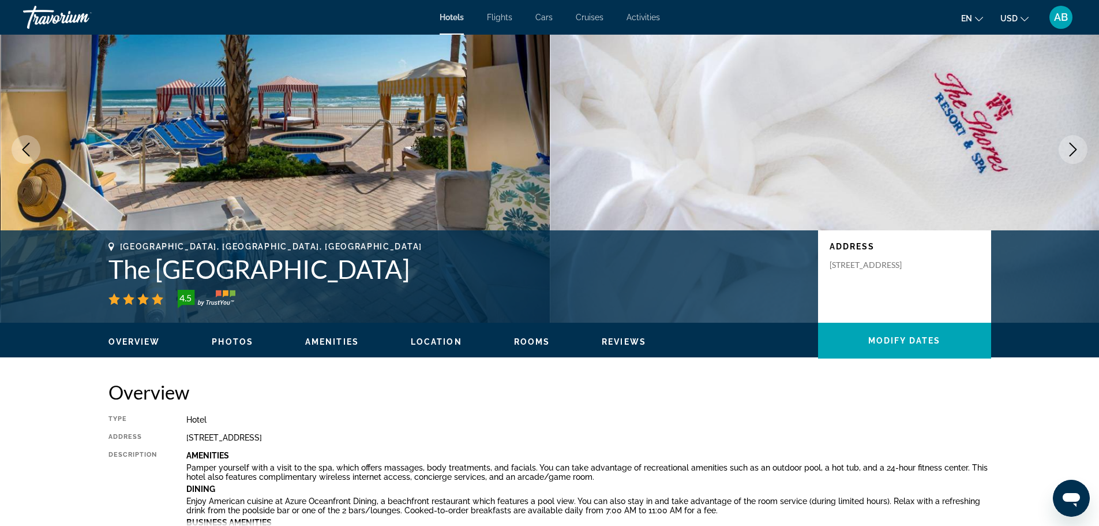
scroll to position [0, 0]
